Goal: Information Seeking & Learning: Learn about a topic

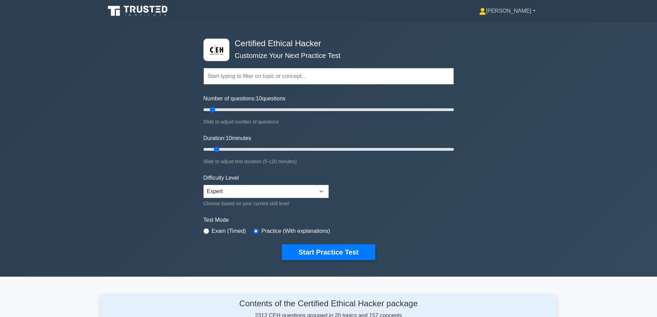
click at [523, 15] on link "[PERSON_NAME]" at bounding box center [508, 11] width 90 height 14
click at [504, 28] on link "Profile" at bounding box center [490, 27] width 55 height 11
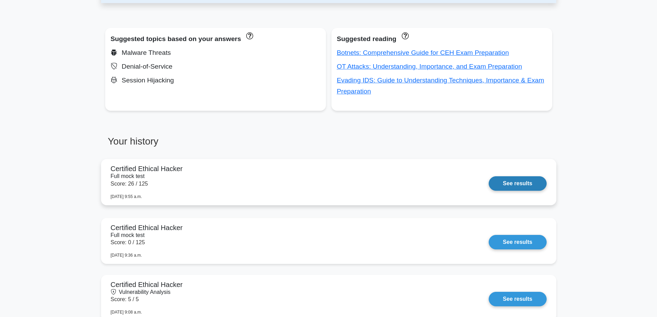
scroll to position [276, 0]
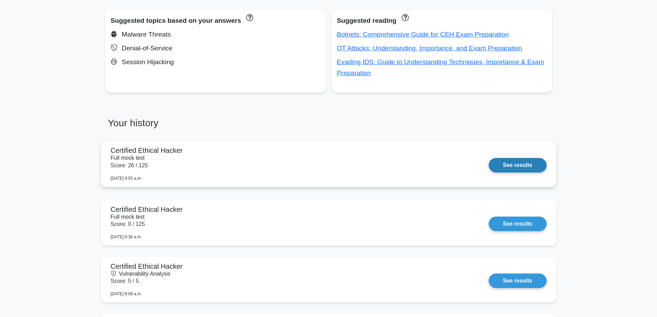
click at [489, 158] on link "See results" at bounding box center [518, 165] width 58 height 14
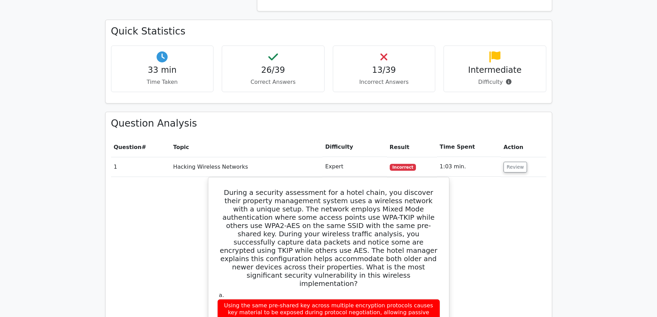
scroll to position [380, 0]
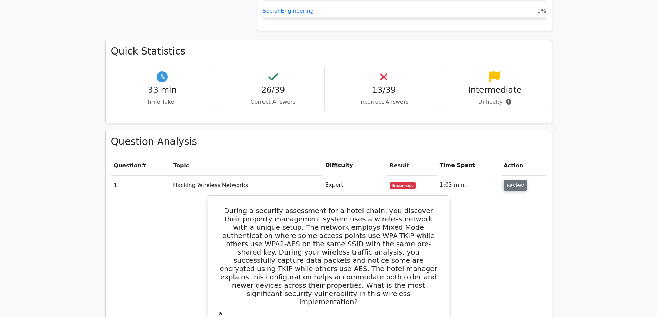
click at [507, 185] on button "Review" at bounding box center [515, 185] width 23 height 11
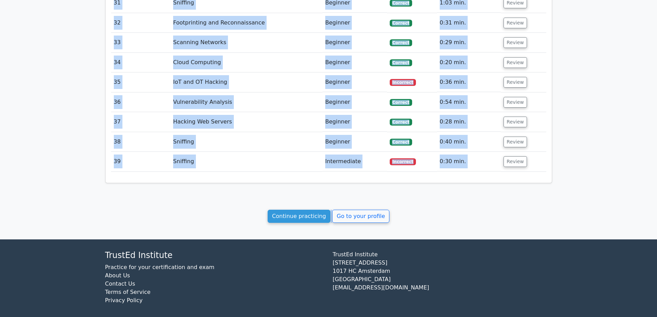
scroll to position [1161, 0]
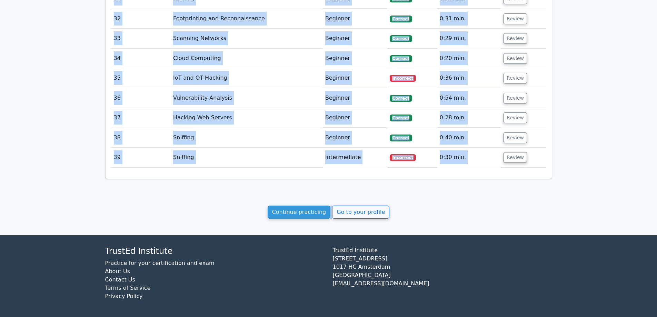
drag, startPoint x: 110, startPoint y: 50, endPoint x: 481, endPoint y: 160, distance: 387.0
copy div "Quick Statistics 33 min Time Taken 26/39 Correct Answers 13/39 Incorrect Answer…"
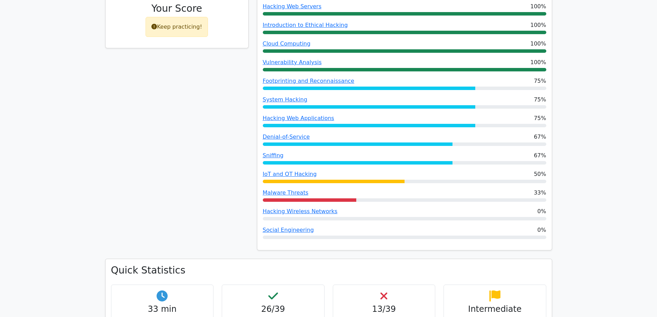
click at [194, 148] on div "67% Your Score Keep practicing!" at bounding box center [177, 100] width 152 height 320
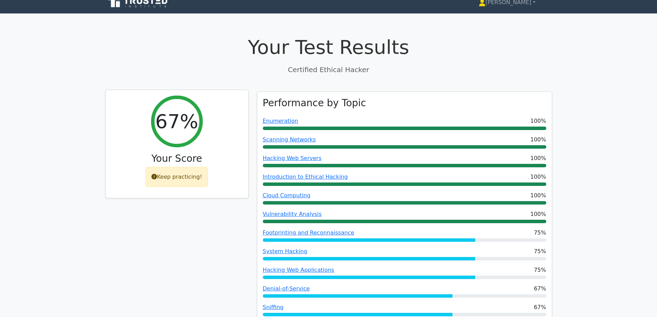
scroll to position [0, 0]
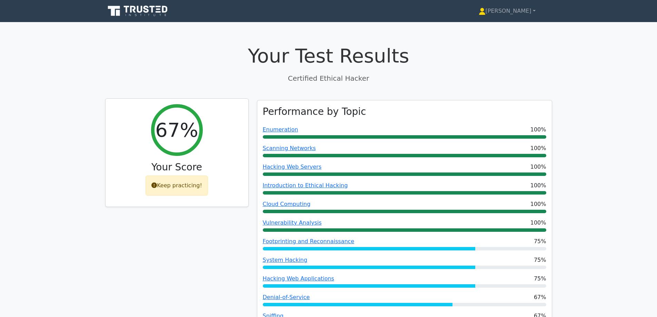
drag, startPoint x: 251, startPoint y: 152, endPoint x: 245, endPoint y: 153, distance: 5.3
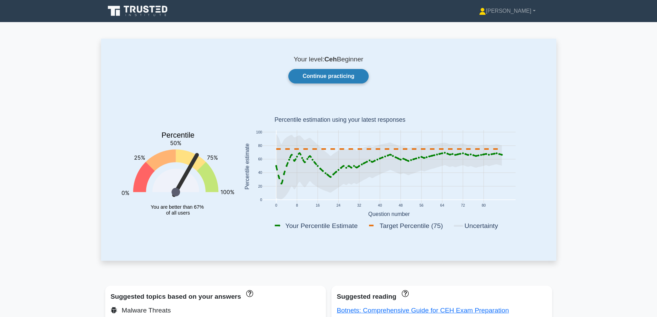
click at [348, 72] on link "Continue practicing" at bounding box center [329, 76] width 80 height 14
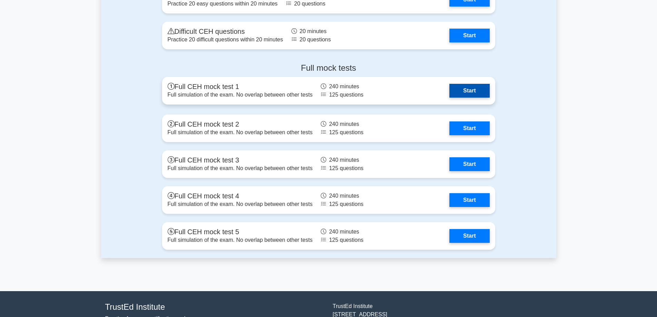
scroll to position [1346, 0]
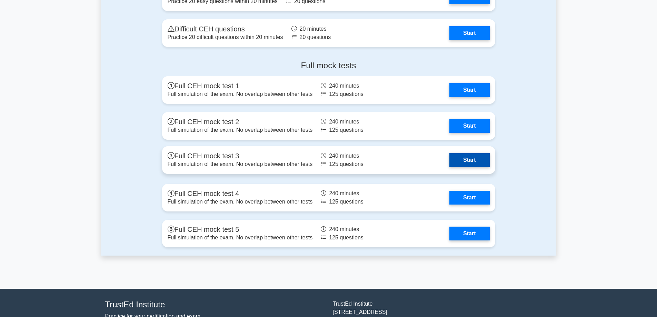
click at [450, 165] on link "Start" at bounding box center [470, 160] width 40 height 14
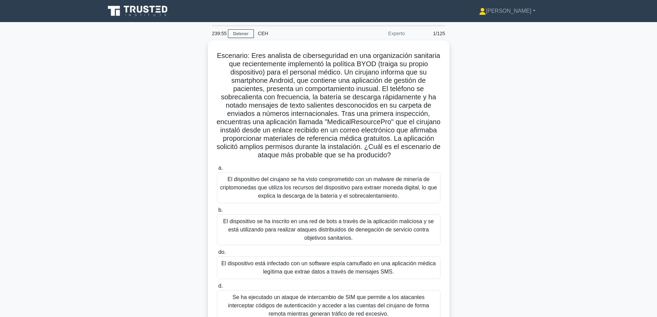
click at [539, 121] on div "Escenario: Eres analista de ciberseguridad en una organización sanitaria que re…" at bounding box center [329, 195] width 456 height 310
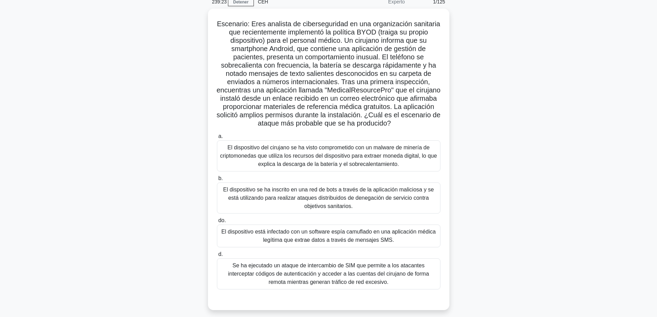
scroll to position [35, 0]
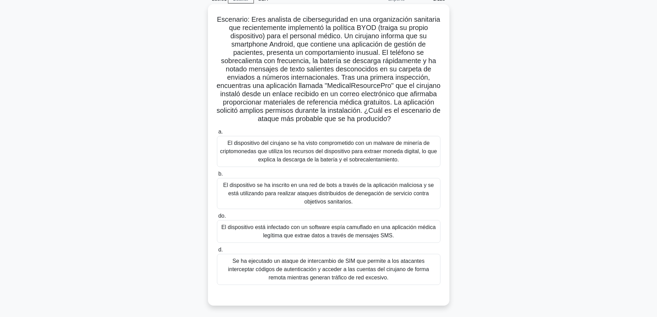
click at [391, 236] on font "El dispositivo está infectado con un software espía camuflado en una aplicación…" at bounding box center [329, 231] width 215 height 14
click at [217, 218] on input "do. El dispositivo está infectado con un software espía camuflado en una aplica…" at bounding box center [217, 216] width 0 height 4
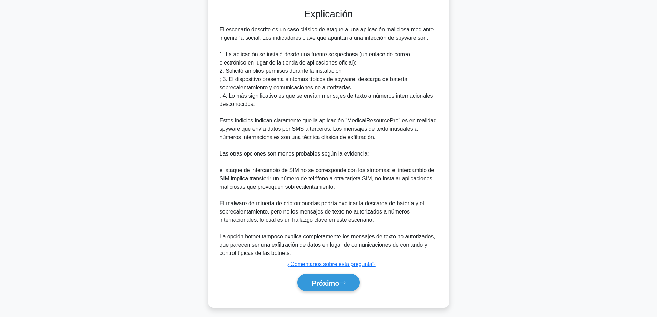
scroll to position [325, 0]
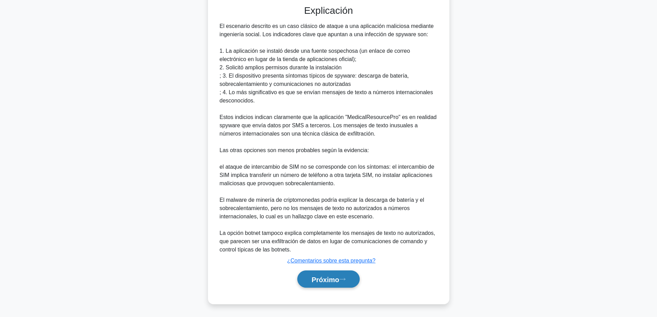
click at [314, 283] on font "Próximo" at bounding box center [326, 280] width 28 height 8
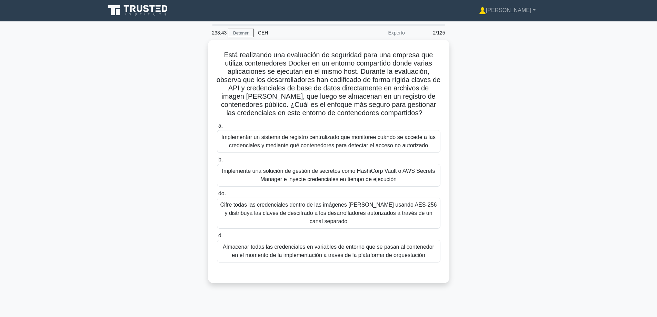
scroll to position [0, 0]
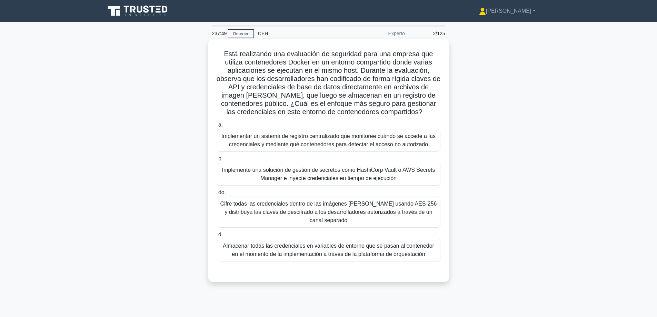
click at [283, 142] on font "Implementar un sistema de registro centralizado que monitoree cuándo se accede …" at bounding box center [329, 140] width 214 height 14
click at [217, 127] on input "a. Implementar un sistema de registro centralizado que monitoree cuándo se acce…" at bounding box center [217, 125] width 0 height 4
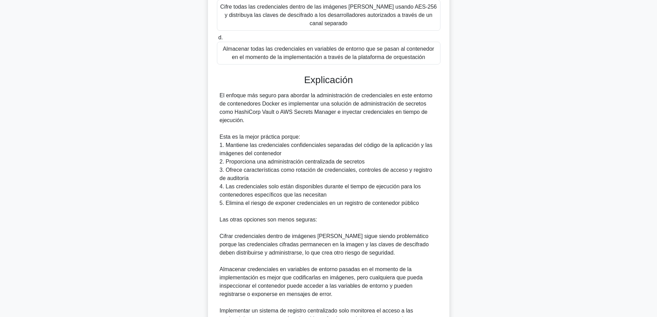
scroll to position [276, 0]
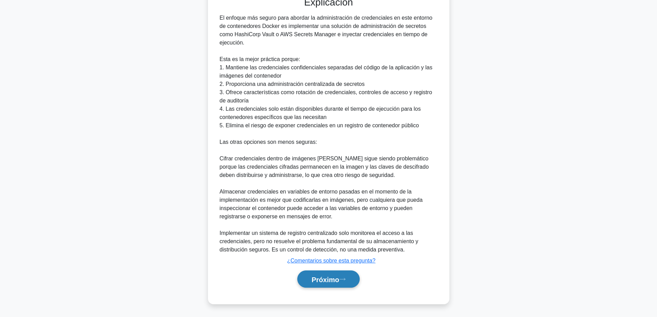
click at [312, 279] on font "Próximo" at bounding box center [326, 280] width 28 height 8
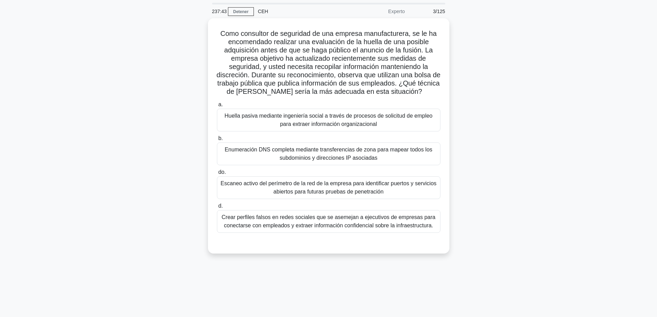
scroll to position [21, 0]
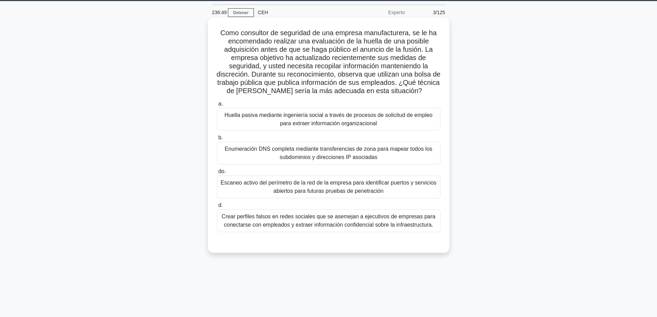
click at [319, 116] on font "Huella pasiva mediante ingeniería social a través de procesos de solicitud de e…" at bounding box center [329, 119] width 208 height 14
click at [217, 106] on input "a. Huella pasiva mediante ingeniería social a través de procesos de solicitud d…" at bounding box center [217, 104] width 0 height 4
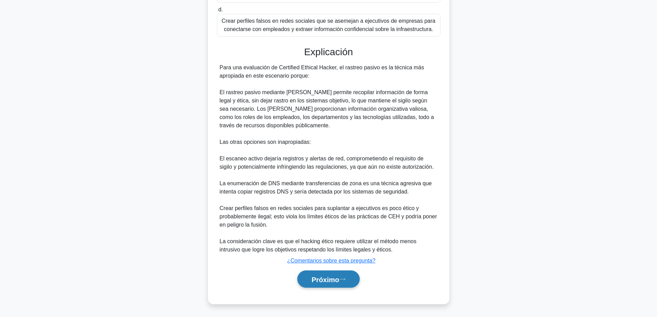
click at [308, 278] on button "Próximo" at bounding box center [329, 280] width 62 height 18
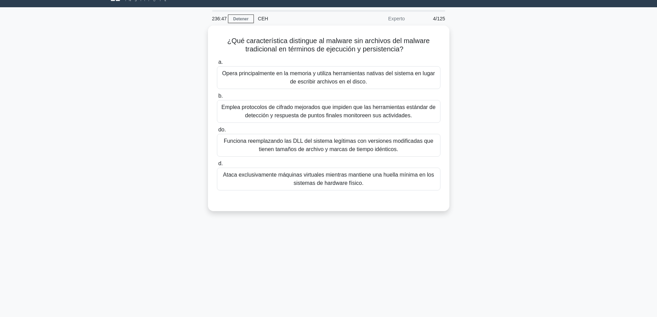
scroll to position [0, 0]
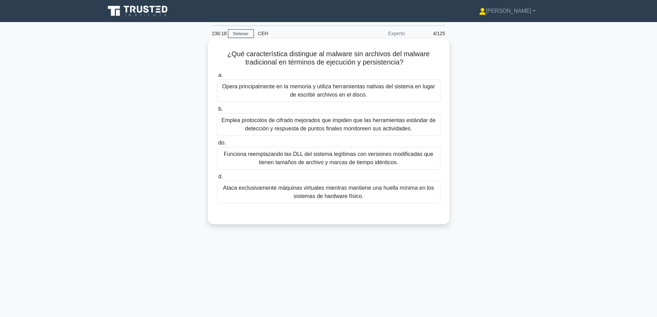
click at [380, 91] on font "Opera principalmente en la memoria y utiliza herramientas nativas del sistema e…" at bounding box center [328, 90] width 217 height 17
click at [217, 78] on input "a. Opera principalmente en la memoria y utiliza herramientas nativas del sistem…" at bounding box center [217, 75] width 0 height 4
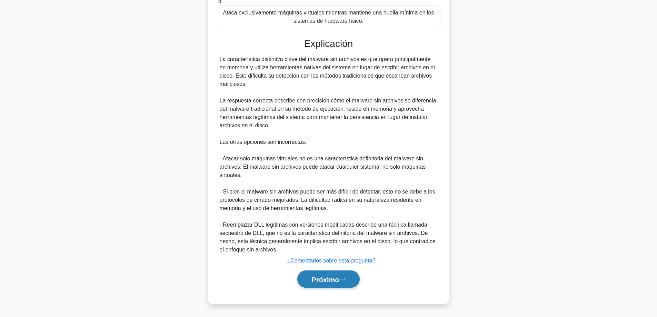
click at [328, 287] on button "Próximo" at bounding box center [329, 280] width 62 height 18
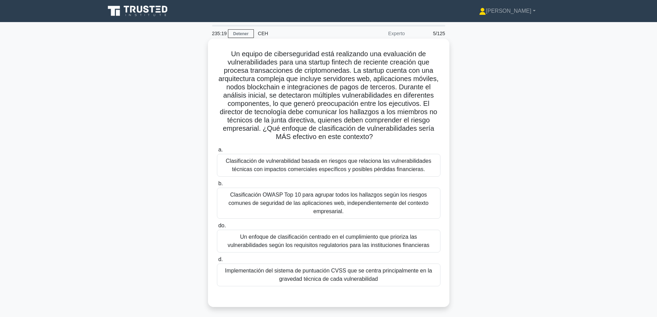
click at [314, 168] on font "Clasificación de vulnerabilidad basada en riesgos que relaciona las vulnerabili…" at bounding box center [329, 165] width 206 height 14
click at [217, 152] on input "a. Clasificación de vulnerabilidad basada en riesgos que relaciona las vulnerab…" at bounding box center [217, 150] width 0 height 4
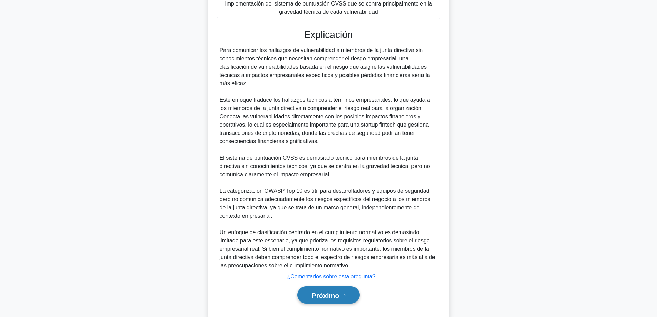
click at [312, 291] on font "Próximo" at bounding box center [326, 295] width 28 height 8
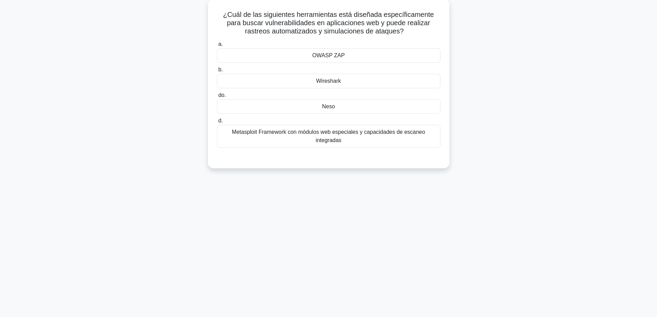
scroll to position [21, 0]
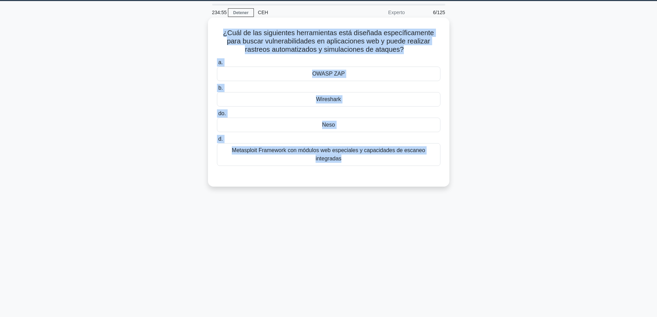
drag, startPoint x: 446, startPoint y: 171, endPoint x: 212, endPoint y: 30, distance: 273.8
click at [212, 30] on div "¿Cuál de las siguientes herramientas está diseñada específicamente para buscar …" at bounding box center [329, 102] width 236 height 164
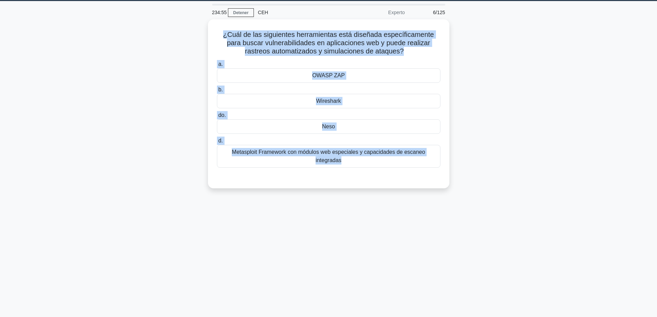
copy div "¿Cuál de las siguientes herramientas está diseñada específicamente para buscar …"
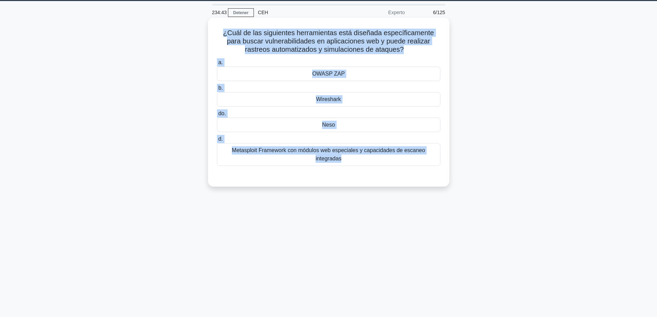
click at [286, 76] on div "OWASP ZAP" at bounding box center [329, 74] width 224 height 14
click at [217, 65] on input "a. OWASP ZAP" at bounding box center [217, 62] width 0 height 4
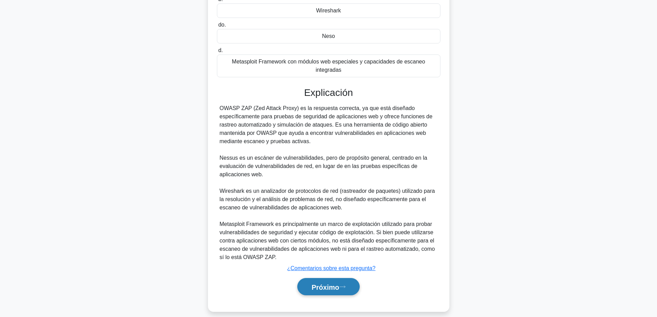
click at [335, 283] on font "Próximo" at bounding box center [326, 287] width 28 height 8
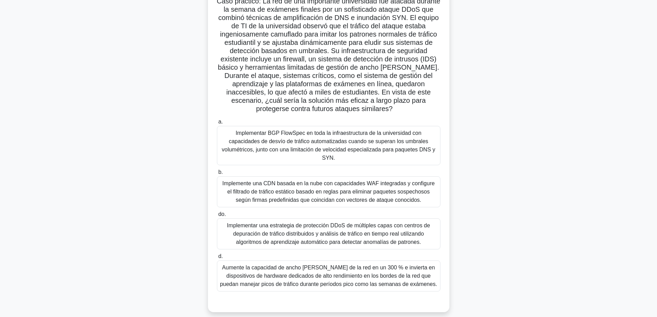
scroll to position [56, 0]
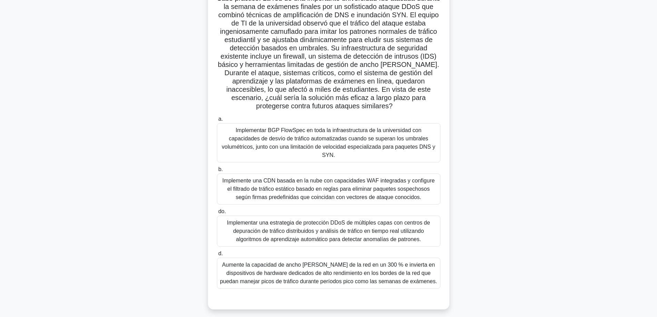
click at [334, 184] on font "Implemente una CDN basada en la nube con capacidades WAF integradas y configure…" at bounding box center [329, 189] width 213 height 22
click at [217, 172] on input "b. Implemente una CDN basada en la nube con capacidades WAF integradas y config…" at bounding box center [217, 169] width 0 height 4
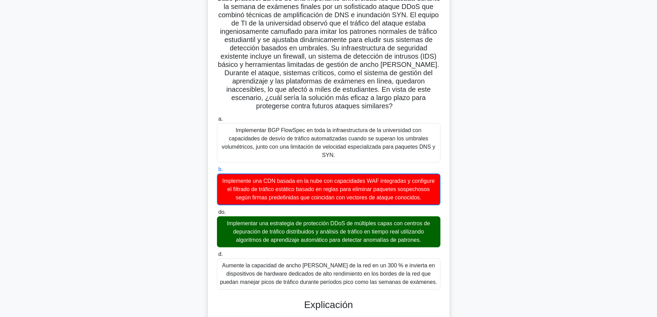
click at [346, 221] on font "Implementar una estrategia de protección DDoS de múltiples capas con centros de…" at bounding box center [328, 232] width 203 height 22
click at [217, 215] on input "do. Implementar una estrategia de protección DDoS de múltiples capas con centro…" at bounding box center [217, 212] width 0 height 4
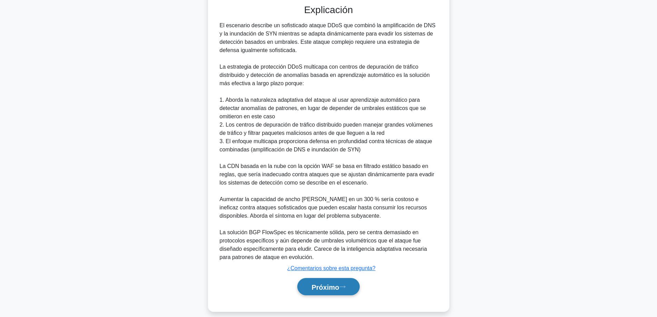
click at [328, 283] on font "Próximo" at bounding box center [326, 287] width 28 height 8
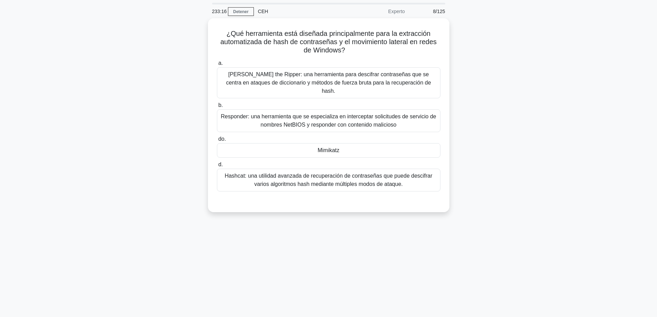
scroll to position [21, 0]
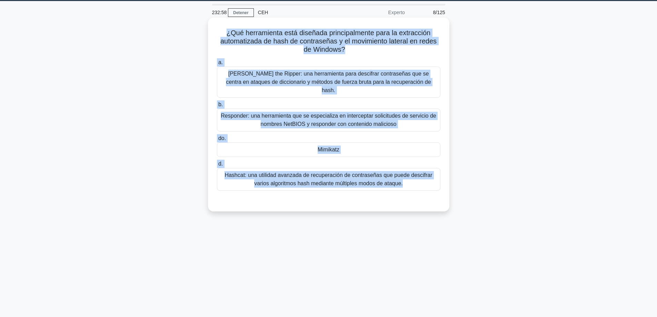
drag, startPoint x: 441, startPoint y: 213, endPoint x: 224, endPoint y: 28, distance: 285.5
click at [224, 28] on div "232:58 Detener CEH Experto 8/125 ¿Qué herramienta está diseñada principalmente …" at bounding box center [329, 176] width 456 height 345
copy div "¿Qué herramienta está diseñada principalmente para la extracción automatizada d…"
click at [335, 147] on font "Mimikatz" at bounding box center [329, 150] width 22 height 6
click at [217, 139] on input "do. Mimikatz" at bounding box center [217, 138] width 0 height 4
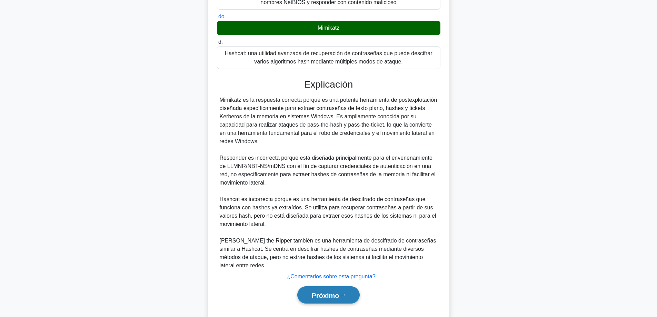
click at [314, 286] on button "Próximo" at bounding box center [329, 295] width 62 height 18
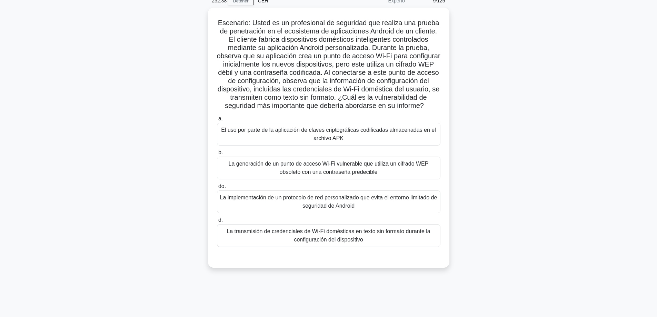
scroll to position [35, 0]
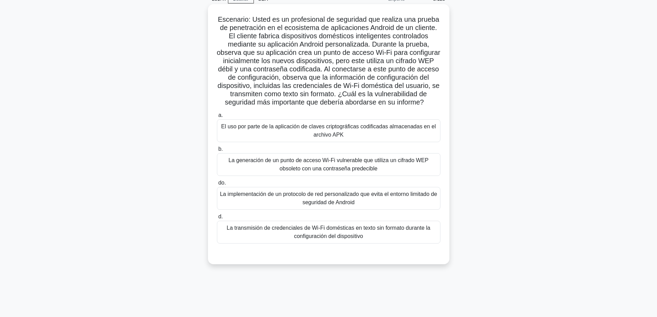
click at [369, 241] on font "La transmisión de credenciales de Wi-Fi domésticas en texto sin formato durante…" at bounding box center [328, 232] width 217 height 17
click at [217, 219] on input "d. La transmisión de credenciales de Wi-Fi domésticas en texto sin formato dura…" at bounding box center [217, 217] width 0 height 4
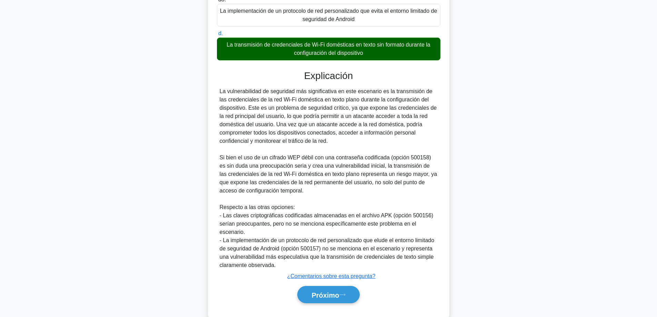
scroll to position [242, 0]
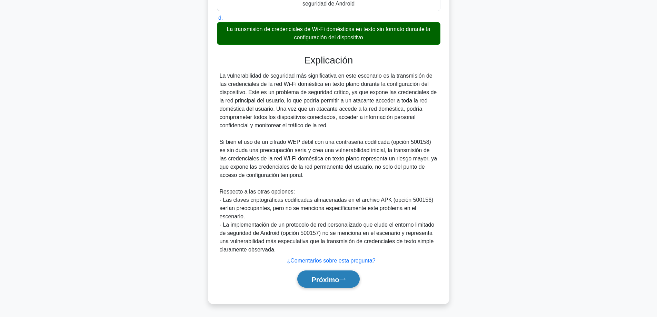
click at [324, 276] on font "Próximo" at bounding box center [326, 280] width 28 height 8
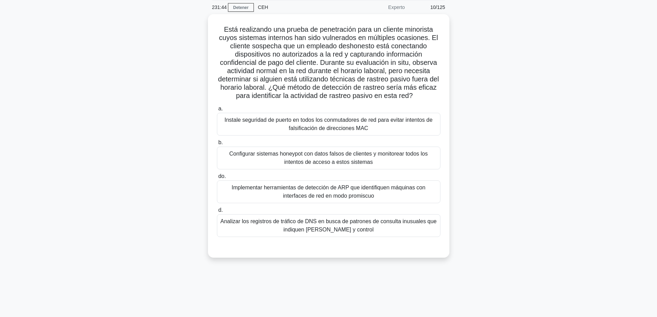
scroll to position [21, 0]
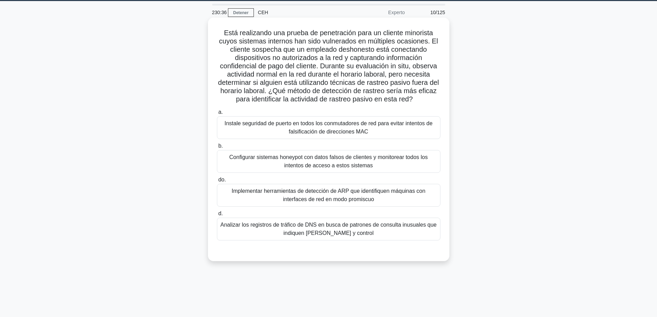
click at [284, 163] on font "Configurar sistemas honeypot con datos falsos de clientes y monitorear todos lo…" at bounding box center [328, 161] width 217 height 17
click at [217, 148] on input "b. Configurar sistemas honeypot con datos falsos de clientes y monitorear todos…" at bounding box center [217, 146] width 0 height 4
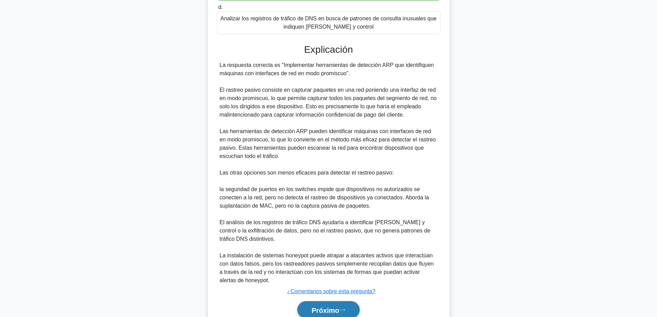
click at [324, 308] on font "Próximo" at bounding box center [326, 310] width 28 height 8
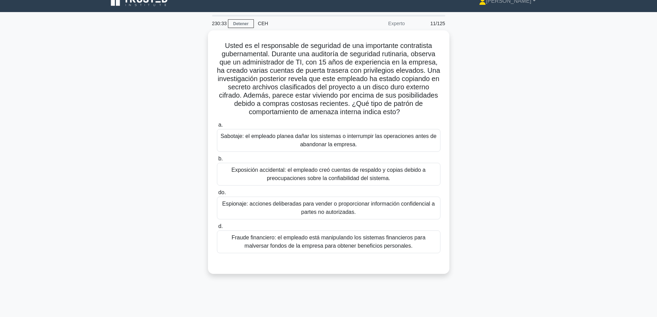
scroll to position [0, 0]
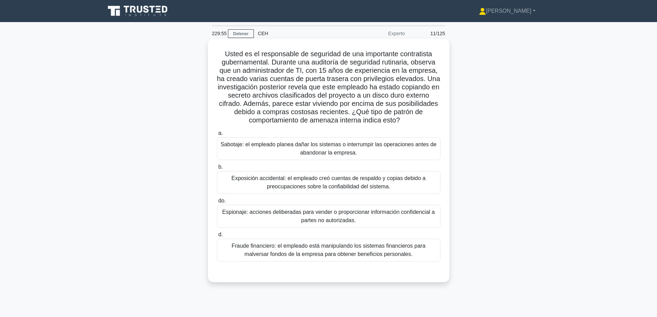
click at [393, 225] on font "Espionaje: acciones deliberadas para vender o proporcionar información confiden…" at bounding box center [328, 216] width 217 height 17
click at [217, 203] on input "do. Espionaje: acciones deliberadas para vender o proporcionar información conf…" at bounding box center [217, 201] width 0 height 4
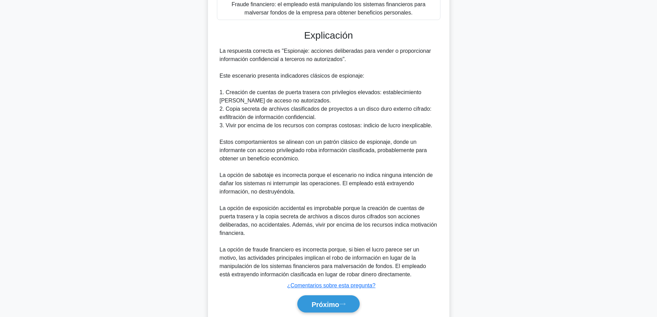
drag, startPoint x: 314, startPoint y: 302, endPoint x: 391, endPoint y: 290, distance: 77.3
click at [319, 302] on font "Próximo" at bounding box center [326, 305] width 28 height 8
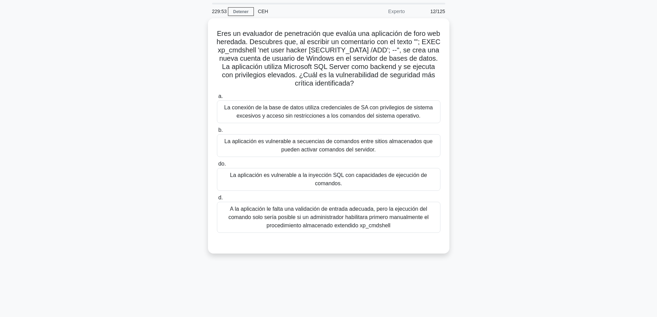
scroll to position [21, 0]
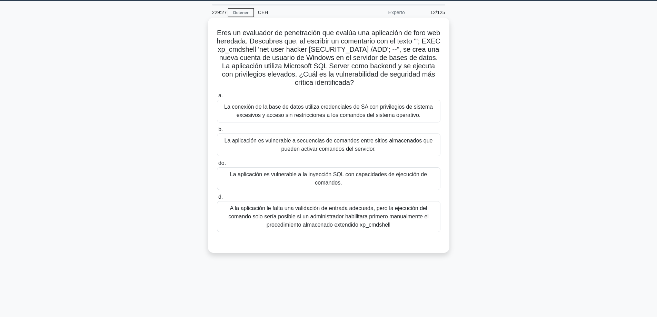
click at [352, 179] on font "La aplicación es vulnerable a la inyección SQL con capacidades de ejecución de …" at bounding box center [328, 178] width 217 height 17
click at [217, 166] on input "do. La aplicación es vulnerable a la inyección SQL con capacidades de ejecución…" at bounding box center [217, 163] width 0 height 4
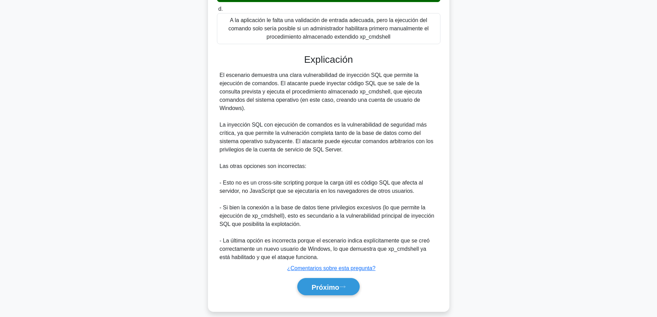
drag, startPoint x: 328, startPoint y: 279, endPoint x: 375, endPoint y: 275, distance: 47.1
click at [329, 283] on font "Próximo" at bounding box center [326, 287] width 28 height 8
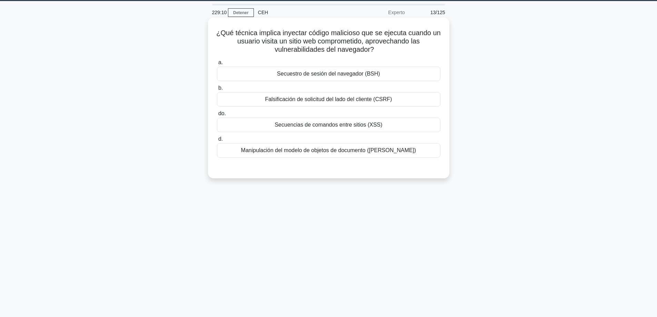
click at [390, 125] on div "Secuencias de comandos entre sitios (XSS)" at bounding box center [329, 125] width 224 height 14
click at [217, 116] on input "do. Secuencias de comandos entre sitios (XSS)" at bounding box center [217, 113] width 0 height 4
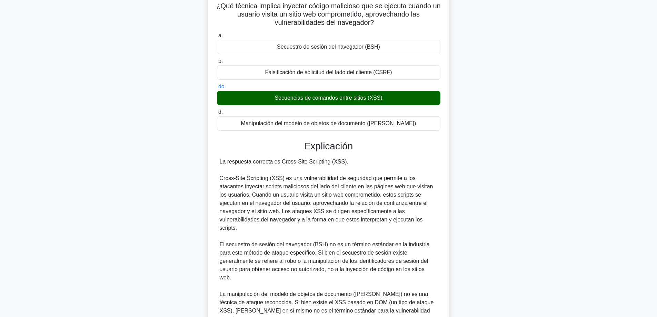
scroll to position [143, 0]
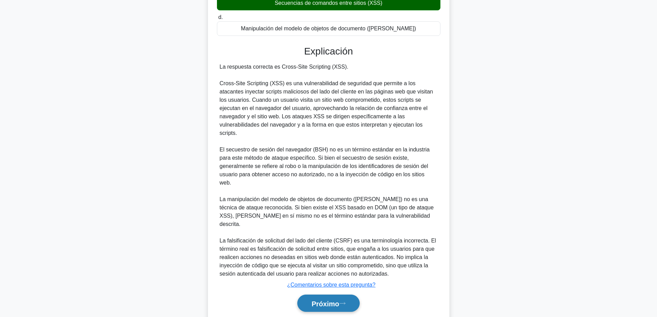
drag, startPoint x: 335, startPoint y: 276, endPoint x: 342, endPoint y: 272, distance: 7.9
click at [337, 295] on button "Próximo" at bounding box center [329, 304] width 62 height 18
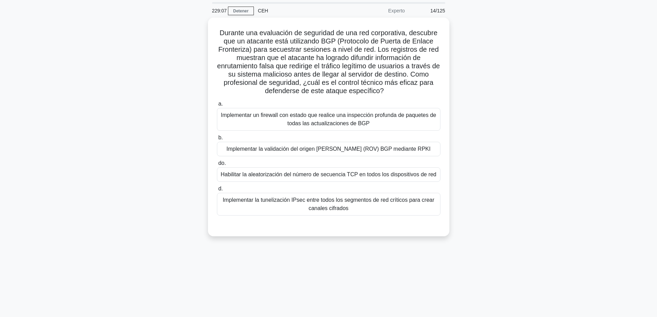
scroll to position [21, 0]
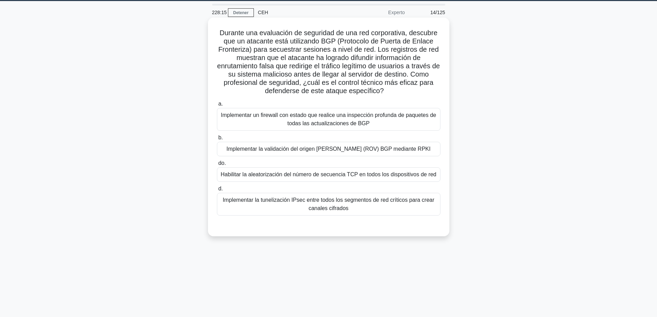
click at [373, 114] on font "Implementar un firewall con estado que realice una inspección profunda de paque…" at bounding box center [328, 119] width 215 height 14
click at [217, 106] on input "a. Implementar un firewall con estado que realice una inspección profunda de pa…" at bounding box center [217, 104] width 0 height 4
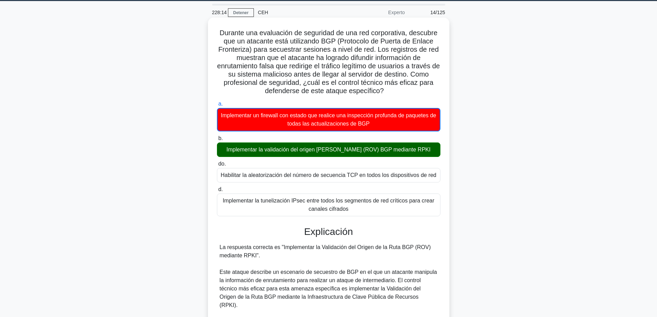
click at [401, 152] on font "Implementar la validación del origen de ruta (ROV) BGP mediante RPKI" at bounding box center [329, 150] width 204 height 6
click at [217, 141] on input "b. Implementar la validación del origen de ruta (ROV) BGP mediante RPKI" at bounding box center [217, 138] width 0 height 4
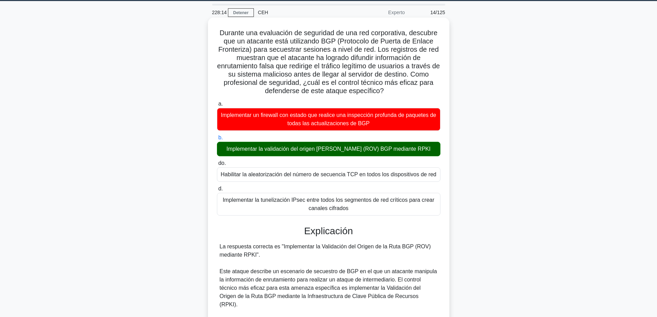
click at [401, 152] on font "Implementar la validación del origen de ruta (ROV) BGP mediante RPKI" at bounding box center [329, 149] width 204 height 6
click at [217, 140] on input "b. Implementar la validación del origen de ruta (ROV) BGP mediante RPKI" at bounding box center [217, 138] width 0 height 4
click at [402, 152] on font "Implementar la validación del origen de ruta (ROV) BGP mediante RPKI" at bounding box center [329, 149] width 204 height 6
click at [217, 140] on input "b. Implementar la validación del origen de ruta (ROV) BGP mediante RPKI" at bounding box center [217, 138] width 0 height 4
click at [402, 152] on font "Implementar la validación del origen de ruta (ROV) BGP mediante RPKI" at bounding box center [329, 149] width 204 height 6
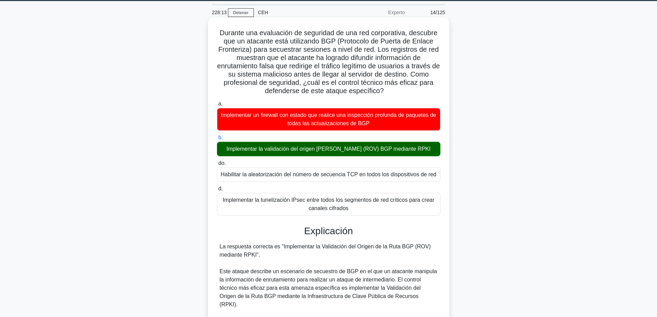
click at [217, 140] on input "b. Implementar la validación del origen de ruta (ROV) BGP mediante RPKI" at bounding box center [217, 138] width 0 height 4
click at [403, 152] on font "Implementar la validación del origen de ruta (ROV) BGP mediante RPKI" at bounding box center [329, 149] width 204 height 6
click at [217, 140] on input "b. Implementar la validación del origen de ruta (ROV) BGP mediante RPKI" at bounding box center [217, 138] width 0 height 4
click at [405, 152] on font "Implementar la validación del origen de ruta (ROV) BGP mediante RPKI" at bounding box center [329, 149] width 204 height 6
click at [217, 140] on input "b. Implementar la validación del origen de ruta (ROV) BGP mediante RPKI" at bounding box center [217, 138] width 0 height 4
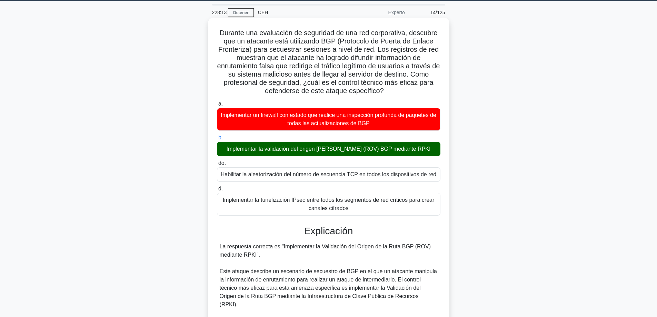
click at [406, 152] on font "Implementar la validación del origen de ruta (ROV) BGP mediante RPKI" at bounding box center [329, 149] width 204 height 6
click at [217, 140] on input "b. Implementar la validación del origen de ruta (ROV) BGP mediante RPKI" at bounding box center [217, 138] width 0 height 4
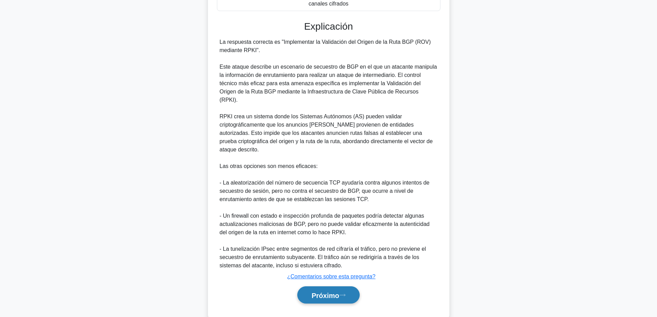
click at [323, 292] on font "Próximo" at bounding box center [326, 296] width 28 height 8
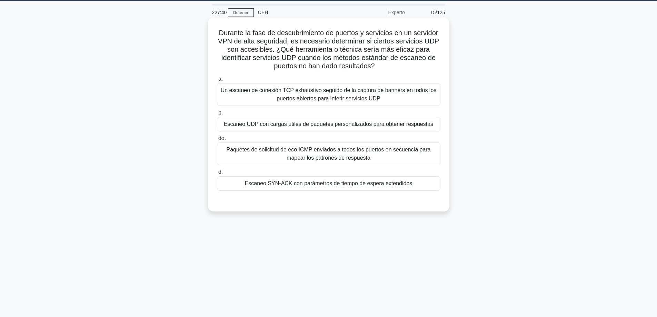
click at [281, 125] on font "Escaneo UDP con cargas útiles de paquetes personalizados para obtener respuestas" at bounding box center [328, 124] width 209 height 6
click at [217, 115] on input "b. Escaneo UDP con cargas útiles de paquetes personalizados para obtener respue…" at bounding box center [217, 113] width 0 height 4
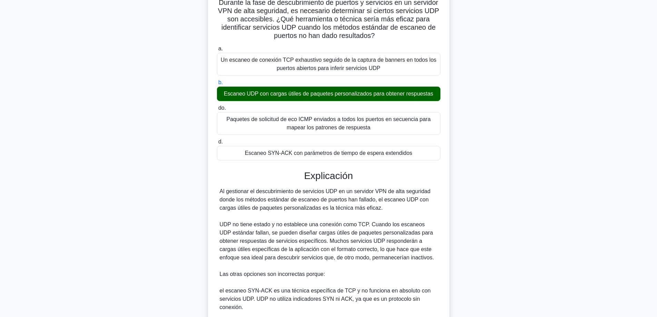
scroll to position [176, 0]
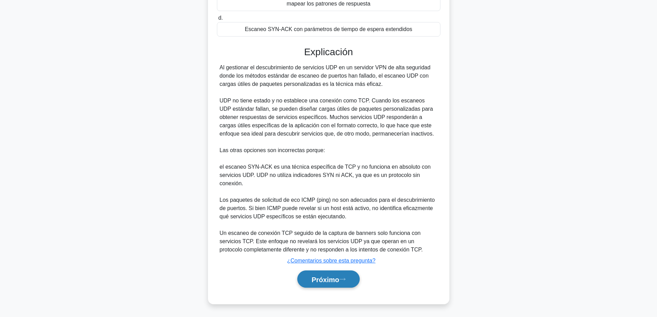
click at [318, 275] on button "Próximo" at bounding box center [329, 280] width 62 height 18
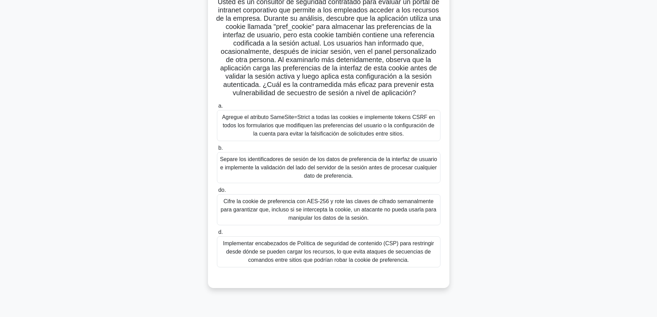
scroll to position [56, 0]
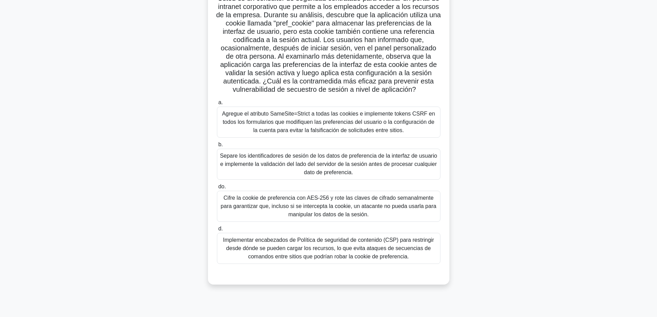
click at [368, 132] on font "Agregue el atributo SameSite=Strict a todas las cookies e implemente tokens CSR…" at bounding box center [328, 122] width 213 height 22
click at [217, 105] on input "a. Agregue el atributo SameSite=Strict a todas las cookies e implemente tokens …" at bounding box center [217, 102] width 0 height 4
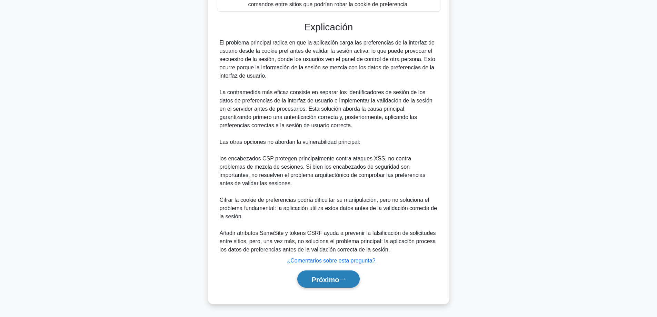
click at [320, 275] on font "Próximo" at bounding box center [326, 279] width 28 height 8
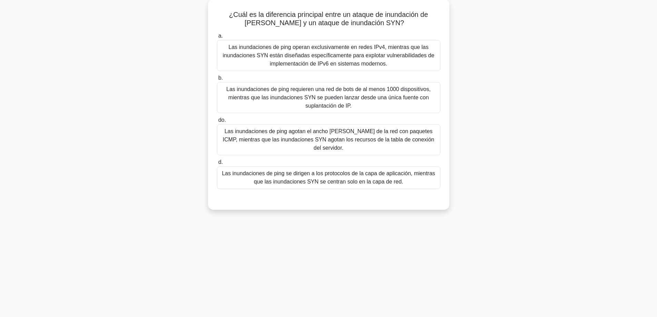
scroll to position [21, 0]
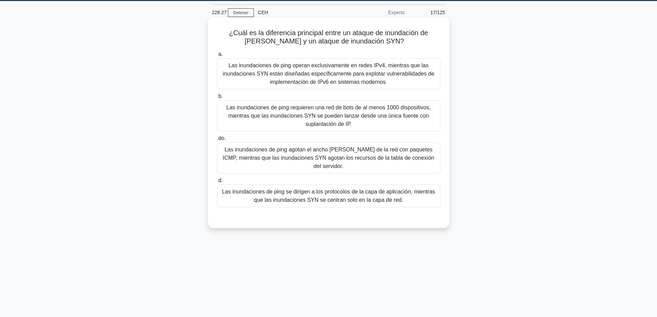
click at [358, 161] on font "Las inundaciones de ping agotan el ancho de banda de la red con paquetes ICMP, …" at bounding box center [329, 158] width 212 height 22
click at [217, 141] on input "do. Las inundaciones de ping agotan el ancho de banda de la red con paquetes IC…" at bounding box center [217, 138] width 0 height 4
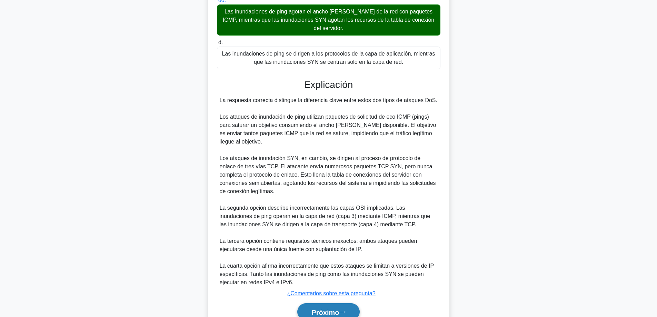
click at [315, 306] on button "Próximo" at bounding box center [329, 312] width 62 height 18
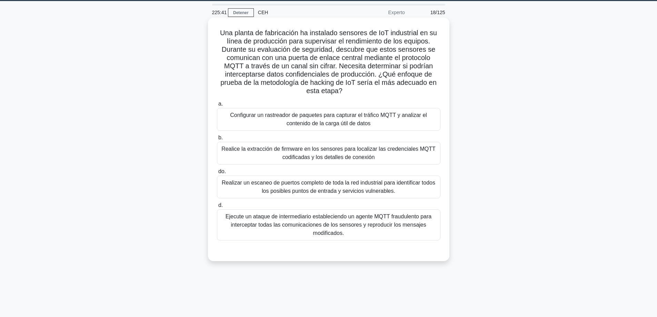
click at [371, 117] on font "Configurar un rastreador de paquetes para capturar el tráfico MQTT y analizar e…" at bounding box center [328, 119] width 197 height 14
click at [217, 106] on input "a. Configurar un rastreador de paquetes para capturar el tráfico MQTT y analiza…" at bounding box center [217, 104] width 0 height 4
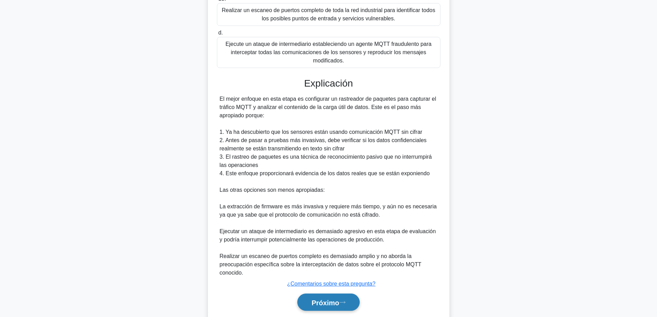
click at [315, 306] on font "Próximo" at bounding box center [326, 303] width 28 height 8
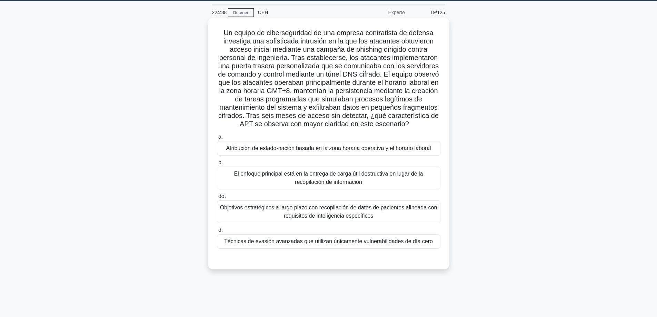
click at [343, 218] on font "Objetivos estratégicos a largo plazo con recopilación de datos de pacientes ali…" at bounding box center [328, 212] width 217 height 14
click at [217, 199] on input "do. Objetivos estratégicos a largo plazo con recopilación de datos de pacientes…" at bounding box center [217, 196] width 0 height 4
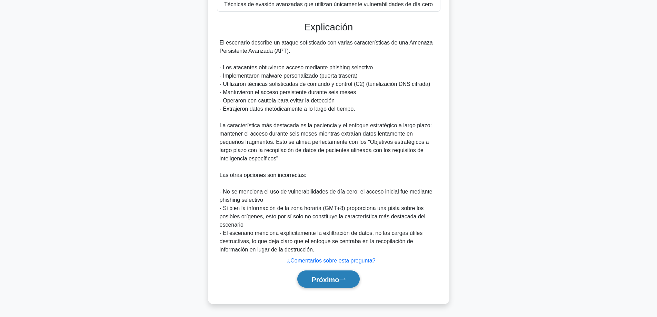
click at [318, 277] on font "Próximo" at bounding box center [326, 280] width 28 height 8
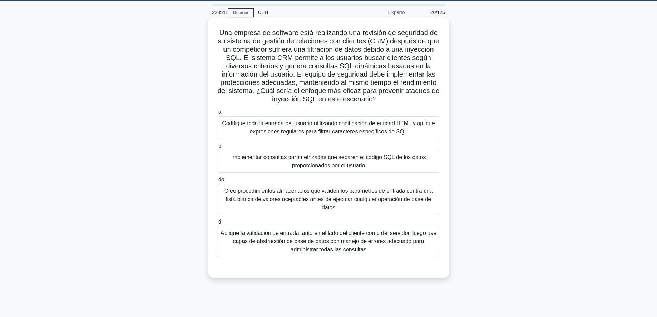
click at [370, 166] on font "Implementar consultas parametrizadas que separen el código SQL de los datos pro…" at bounding box center [328, 161] width 217 height 17
click at [217, 148] on input "b. Implementar consultas parametrizadas que separen el código SQL de los datos …" at bounding box center [217, 146] width 0 height 4
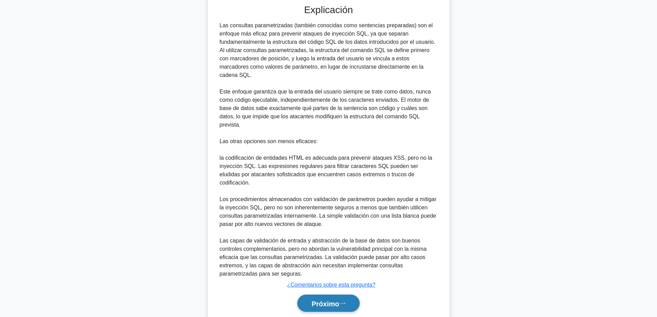
click at [312, 300] on font "Próximo" at bounding box center [326, 304] width 28 height 8
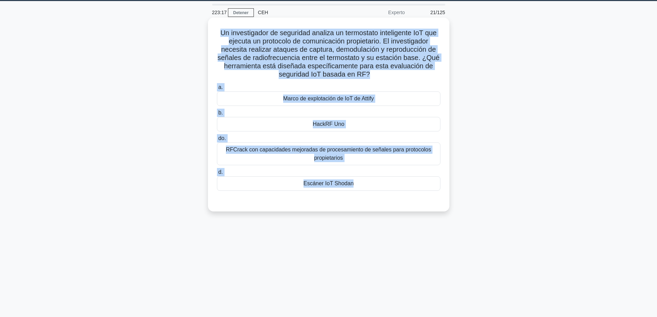
drag, startPoint x: 481, startPoint y: 217, endPoint x: 215, endPoint y: 36, distance: 322.1
click at [215, 36] on div "Un investigador de seguridad analiza un termostato inteligente IoT que ejecuta …" at bounding box center [329, 120] width 456 height 202
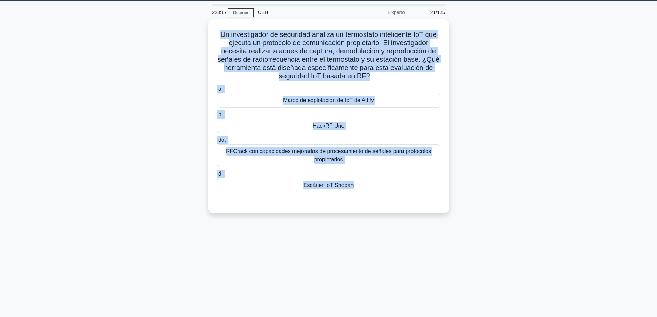
copy div "Un investigador de seguridad analiza un termostato inteligente IoT que ejecuta …"
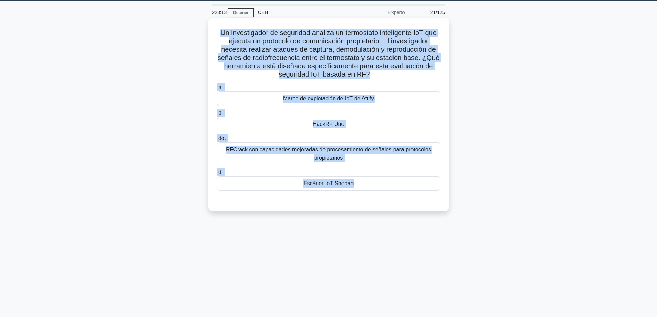
click at [345, 125] on div "HackRF Uno" at bounding box center [329, 124] width 224 height 14
click at [217, 115] on input "b. HackRF Uno" at bounding box center [217, 113] width 0 height 4
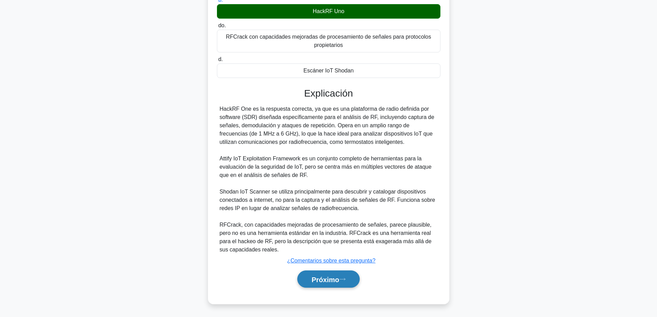
click at [335, 279] on font "Próximo" at bounding box center [326, 280] width 28 height 8
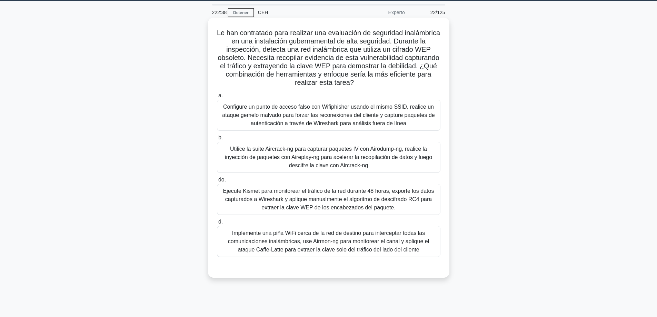
click at [373, 199] on font "Ejecute Kismet para monitorear el tráfico de la red durante 48 horas, exporte l…" at bounding box center [328, 199] width 211 height 22
click at [217, 182] on input "do. Ejecute Kismet para monitorear el tráfico de la red durante 48 horas, expor…" at bounding box center [217, 180] width 0 height 4
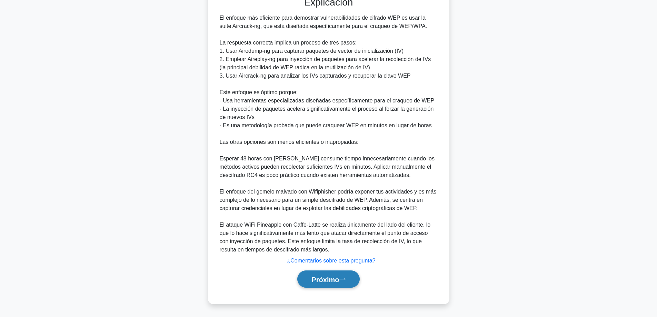
click at [316, 281] on font "Próximo" at bounding box center [326, 280] width 28 height 8
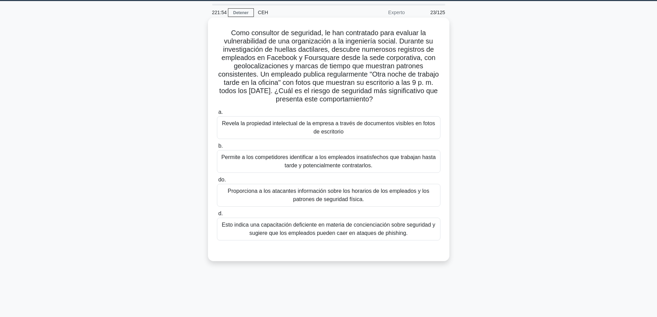
drag, startPoint x: 315, startPoint y: 194, endPoint x: 318, endPoint y: 193, distance: 3.9
click at [315, 194] on font "Proporciona a los atacantes información sobre los horarios de los empleados y l…" at bounding box center [329, 195] width 202 height 14
click at [343, 197] on font "Proporciona a los atacantes información sobre los horarios de los empleados y l…" at bounding box center [329, 195] width 202 height 14
click at [217, 182] on input "do. Proporciona a los atacantes información sobre los horarios de los empleados…" at bounding box center [217, 180] width 0 height 4
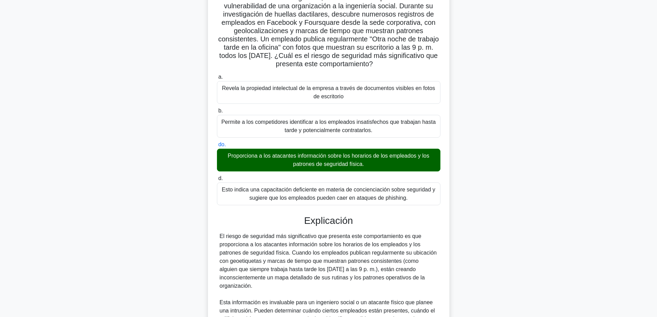
scroll to position [251, 0]
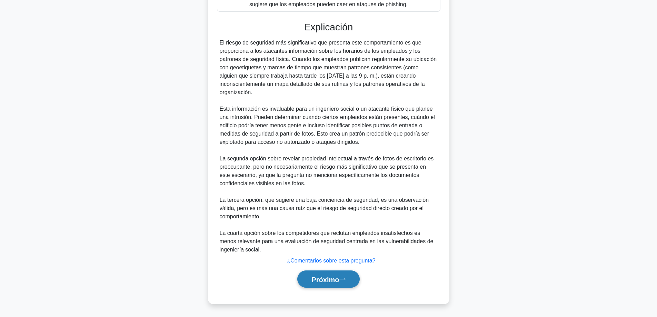
click at [328, 274] on button "Próximo" at bounding box center [329, 280] width 62 height 18
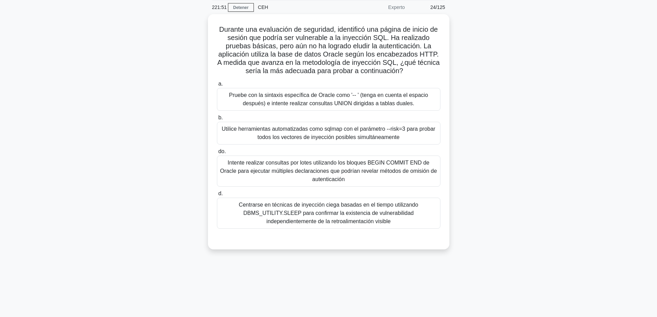
scroll to position [21, 0]
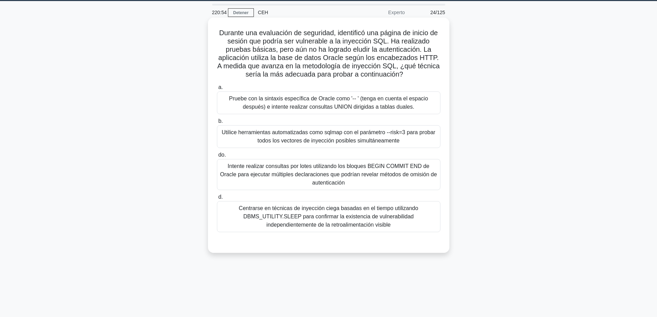
click at [344, 104] on font "Pruebe con la sintaxis específica de Oracle como '-- ' (tenga en cuenta el espa…" at bounding box center [328, 103] width 199 height 14
click at [217, 90] on input "a. Pruebe con la sintaxis específica de Oracle como '-- ' (tenga en cuenta el e…" at bounding box center [217, 87] width 0 height 4
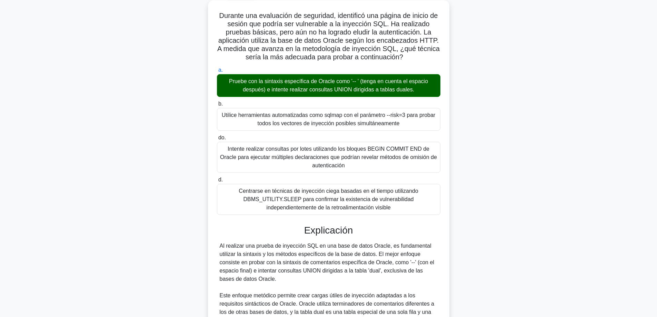
scroll to position [228, 0]
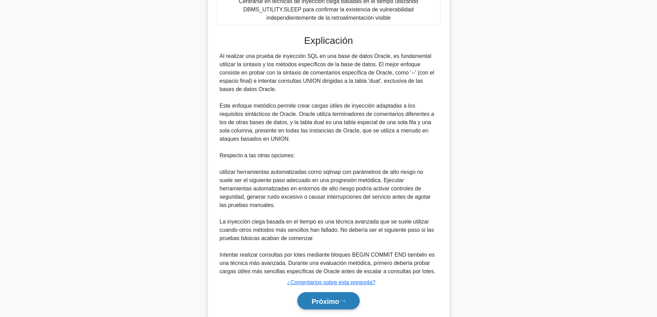
click at [325, 298] on font "Próximo" at bounding box center [326, 302] width 28 height 8
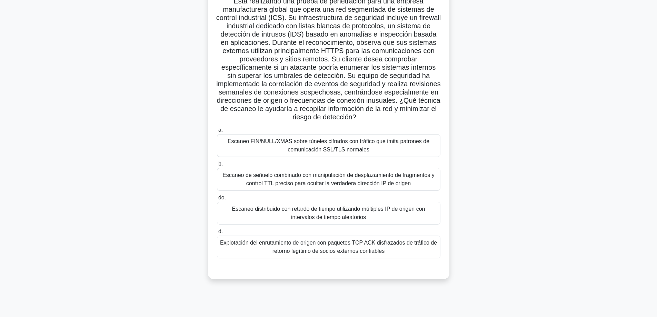
scroll to position [56, 0]
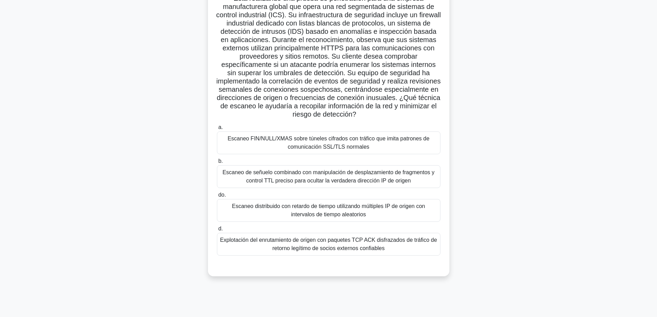
click at [351, 208] on font "Escaneo distribuido con retardo de tiempo utilizando múltiples IP de origen con…" at bounding box center [328, 210] width 193 height 14
click at [217, 197] on input "do. Escaneo distribuido con retardo de tiempo utilizando múltiples IP de origen…" at bounding box center [217, 195] width 0 height 4
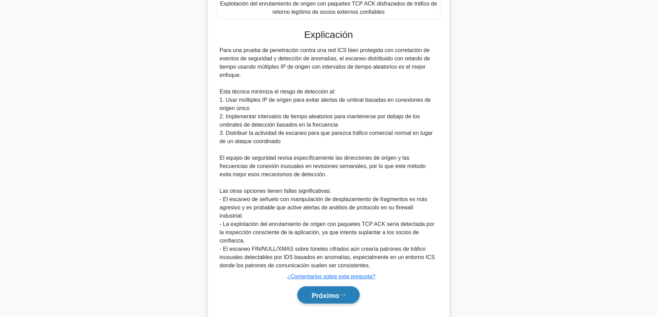
click at [324, 292] on font "Próximo" at bounding box center [326, 296] width 28 height 8
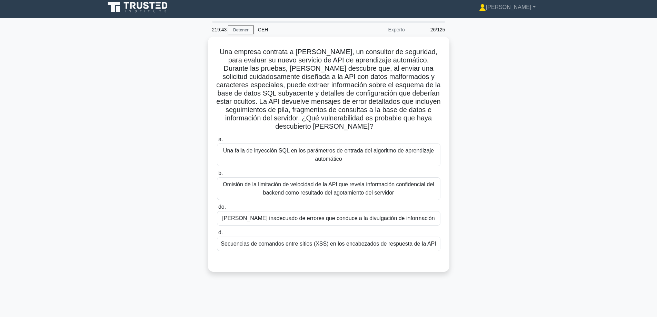
scroll to position [0, 0]
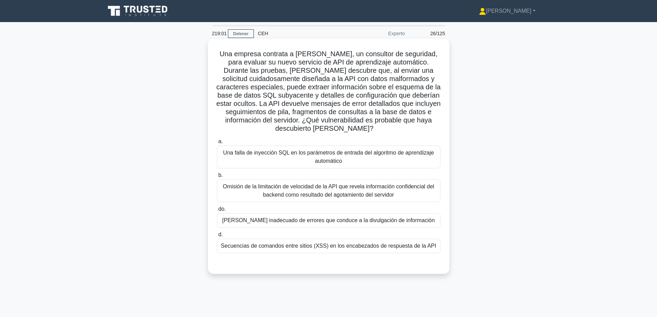
click at [281, 220] on font "Manejo inadecuado de errores que conduce a la divulgación de información" at bounding box center [328, 220] width 213 height 6
click at [217, 212] on input "do. Manejo inadecuado de errores que conduce a la divulgación de información" at bounding box center [217, 209] width 0 height 4
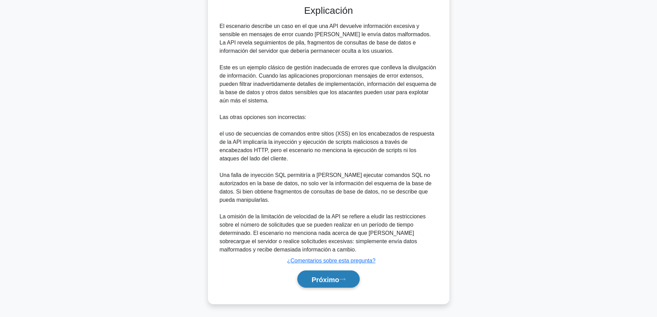
click at [327, 279] on font "Próximo" at bounding box center [326, 280] width 28 height 8
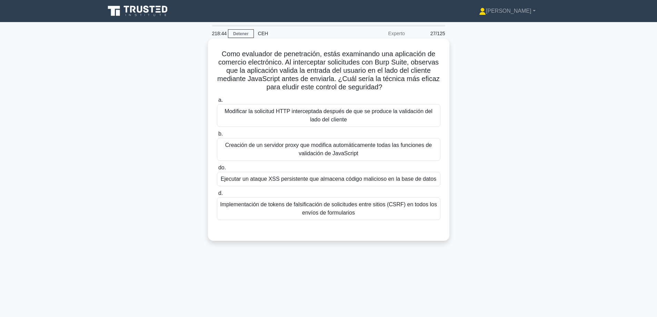
click at [315, 88] on font "Como evaluador de penetración, estás examinando una aplicación de comercio elec…" at bounding box center [328, 70] width 223 height 41
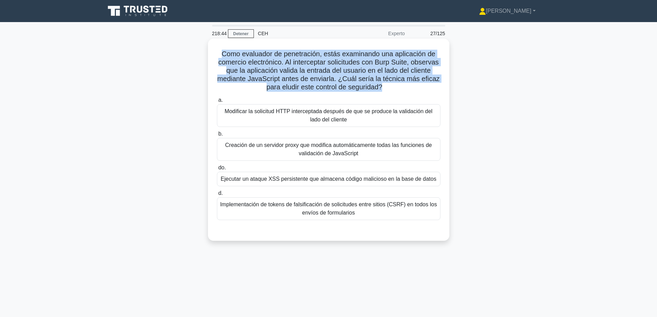
click at [315, 88] on font "Como evaluador de penetración, estás examinando una aplicación de comercio elec…" at bounding box center [328, 70] width 223 height 41
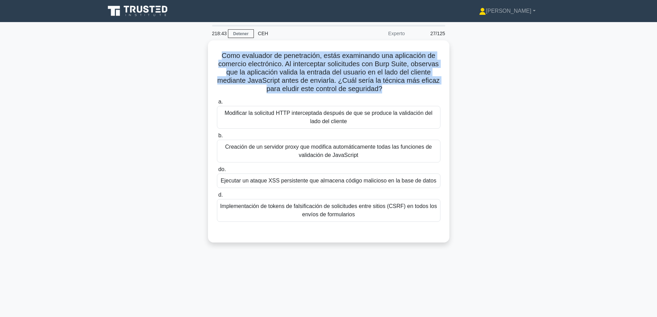
copy div "Como evaluador de penetración, estás examinando una aplicación de comercio elec…"
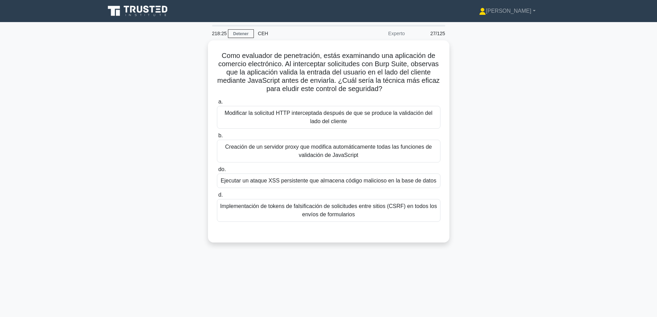
click at [498, 199] on div "Como evaluador de penetración, estás examinando una aplicación de comercio elec…" at bounding box center [329, 145] width 456 height 211
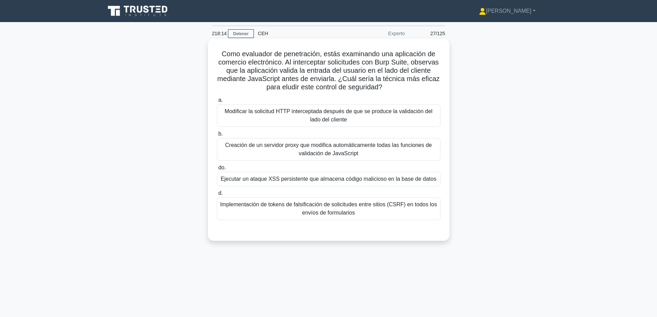
click at [334, 114] on font "Modificar la solicitud HTTP interceptada después de que se produce la validació…" at bounding box center [329, 115] width 208 height 14
click at [217, 103] on input "a. Modificar la solicitud HTTP interceptada después de que se produce la valida…" at bounding box center [217, 100] width 0 height 4
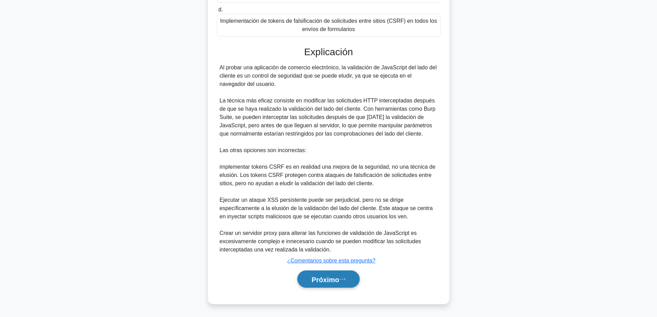
click at [323, 280] on font "Próximo" at bounding box center [326, 280] width 28 height 8
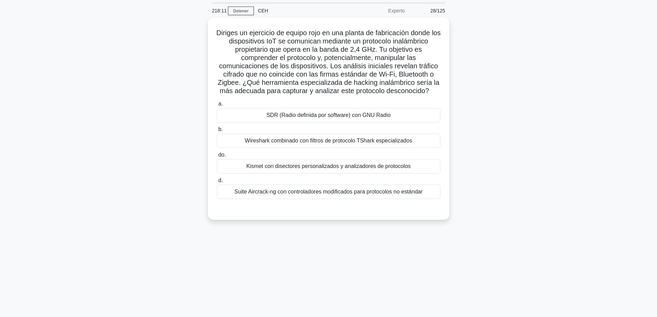
scroll to position [21, 0]
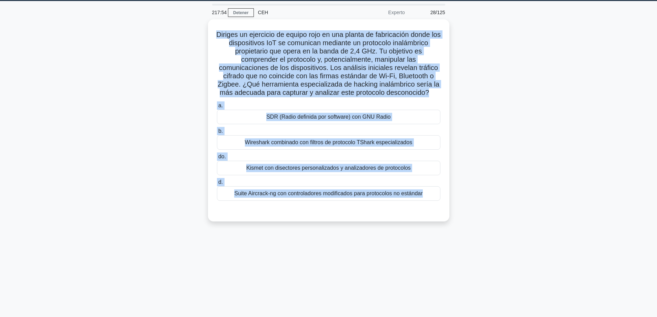
drag, startPoint x: 413, startPoint y: 202, endPoint x: 174, endPoint y: 33, distance: 292.5
click at [174, 33] on div "Diriges un ejercicio de equipo rojo en una planta de fabricación donde los disp…" at bounding box center [329, 124] width 456 height 211
copy div "Diriges un ejercicio de equipo rojo en una planta de fabricación donde los disp…"
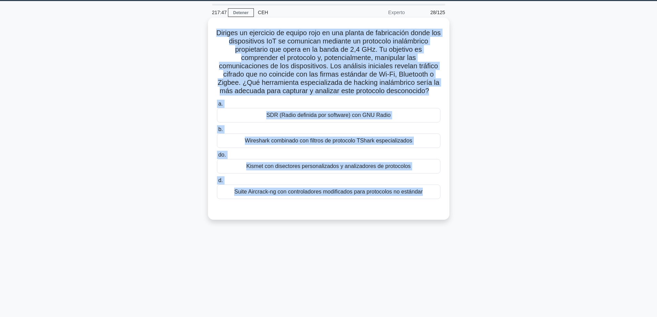
click at [299, 114] on font "SDR (Radio definida por software) con GNU Radio" at bounding box center [328, 115] width 124 height 6
click at [217, 106] on input "a. SDR (Radio definida por software) con GNU Radio" at bounding box center [217, 104] width 0 height 4
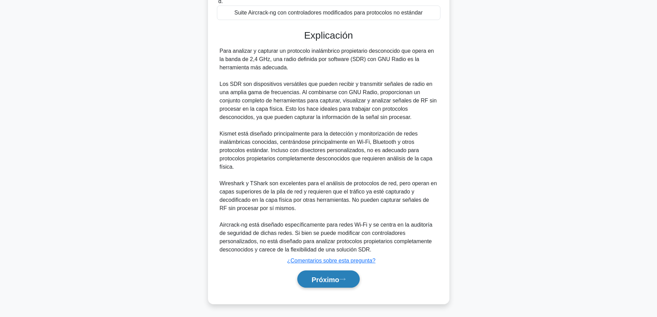
click at [315, 273] on button "Próximo" at bounding box center [329, 280] width 62 height 18
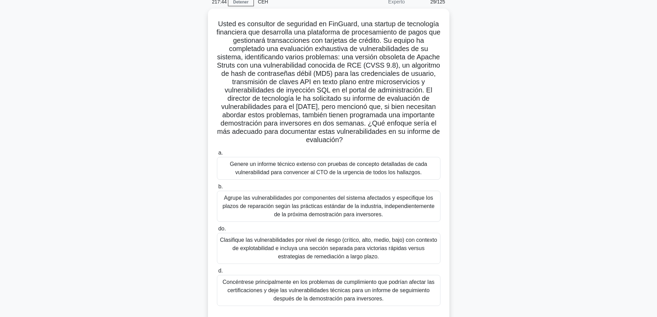
scroll to position [35, 0]
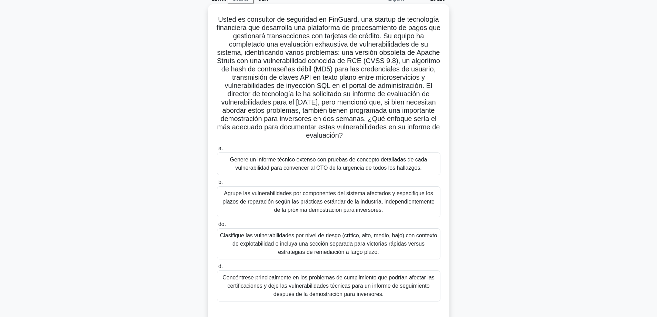
click at [295, 247] on font "Clasifique las vulnerabilidades por nivel de riesgo (crítico, alto, medio, bajo…" at bounding box center [328, 244] width 217 height 22
click at [217, 227] on input "do. Clasifique las vulnerabilidades por nivel de riesgo (crítico, alto, medio, …" at bounding box center [217, 224] width 0 height 4
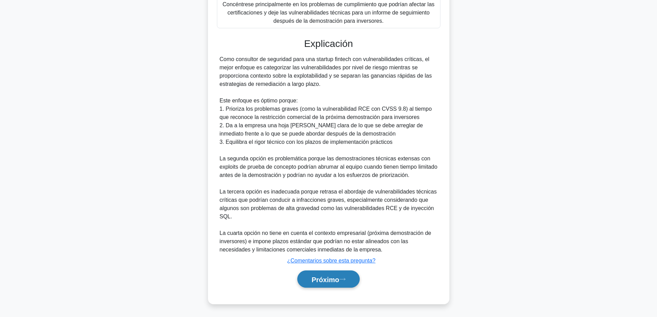
click at [332, 279] on font "Próximo" at bounding box center [326, 280] width 28 height 8
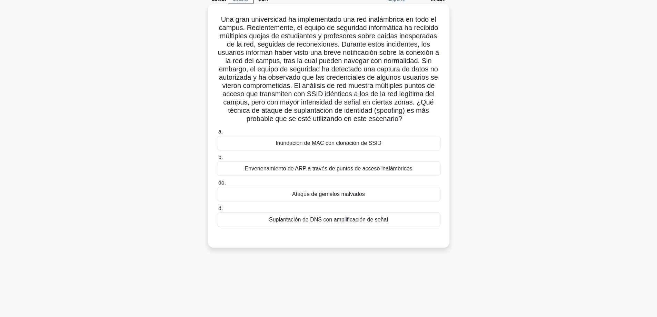
click at [340, 144] on font "Inundación de MAC con clonación de SSID" at bounding box center [329, 143] width 106 height 6
click at [217, 134] on input "a. Inundación de MAC con clonación de SSID" at bounding box center [217, 132] width 0 height 4
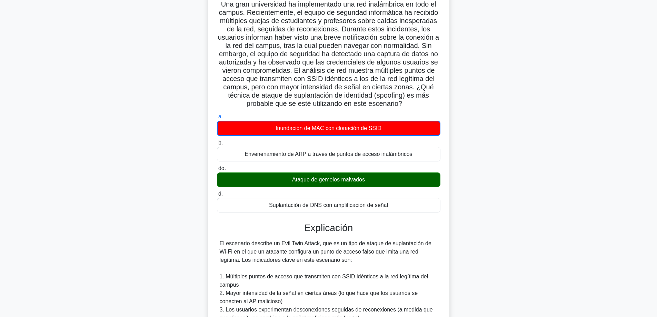
scroll to position [0, 0]
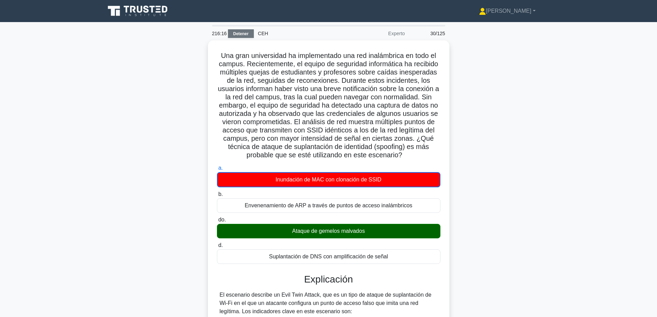
click at [237, 35] on font "Detener" at bounding box center [241, 33] width 16 height 5
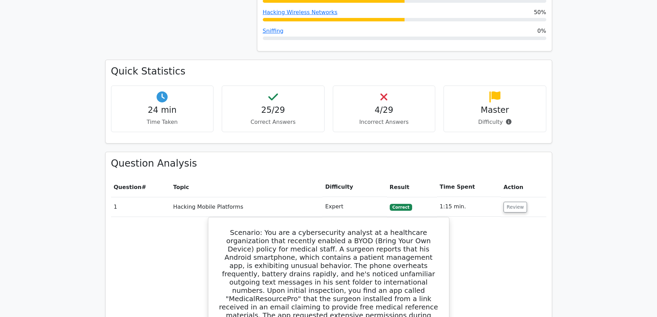
scroll to position [380, 0]
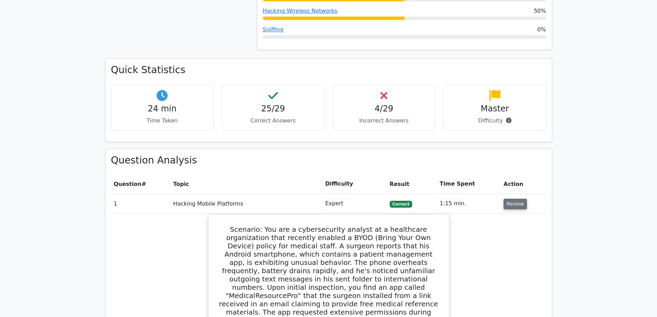
click at [514, 202] on button "Review" at bounding box center [515, 204] width 23 height 11
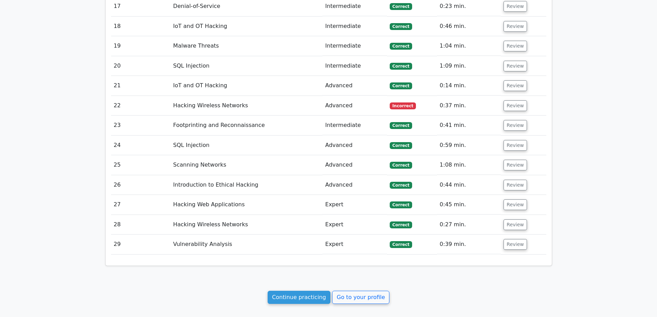
scroll to position [966, 0]
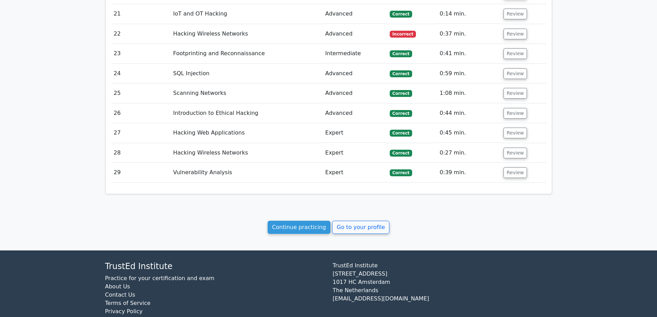
drag, startPoint x: 113, startPoint y: 64, endPoint x: 463, endPoint y: 175, distance: 368.0
copy div "Quick Statistics 24 min Time Taken 25/29 Correct Answers 4/29 Incorrect Answers…"
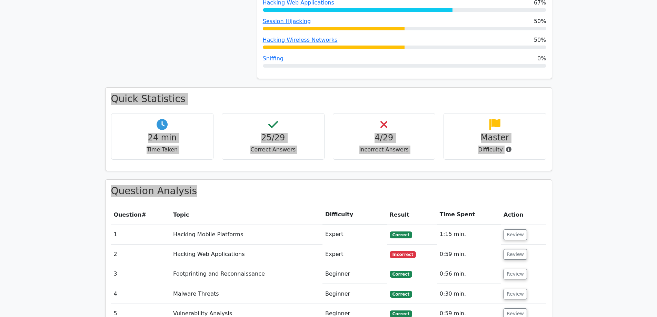
scroll to position [207, 0]
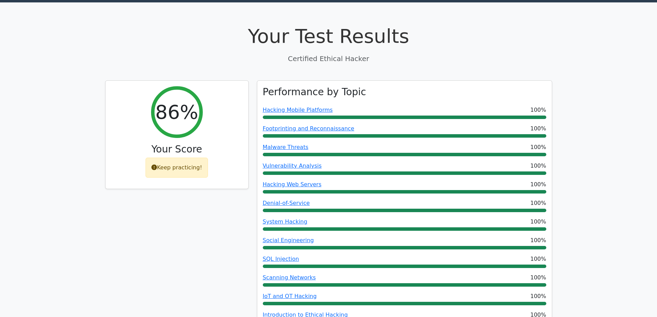
scroll to position [0, 0]
